Goal: Task Accomplishment & Management: Complete application form

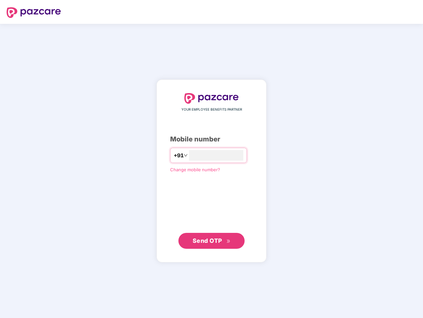
click at [212, 159] on input "number" at bounding box center [216, 155] width 54 height 11
click at [34, 13] on img at bounding box center [34, 12] width 54 height 11
click at [173, 155] on span "+91" at bounding box center [178, 155] width 10 height 8
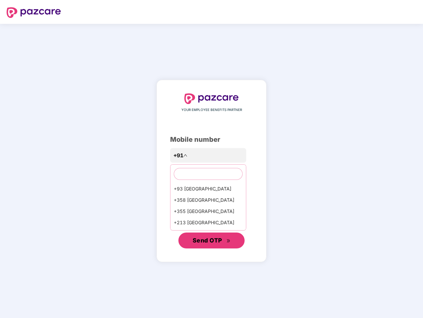
click at [212, 241] on span "Send OTP" at bounding box center [207, 240] width 29 height 7
